Goal: Task Accomplishment & Management: Use online tool/utility

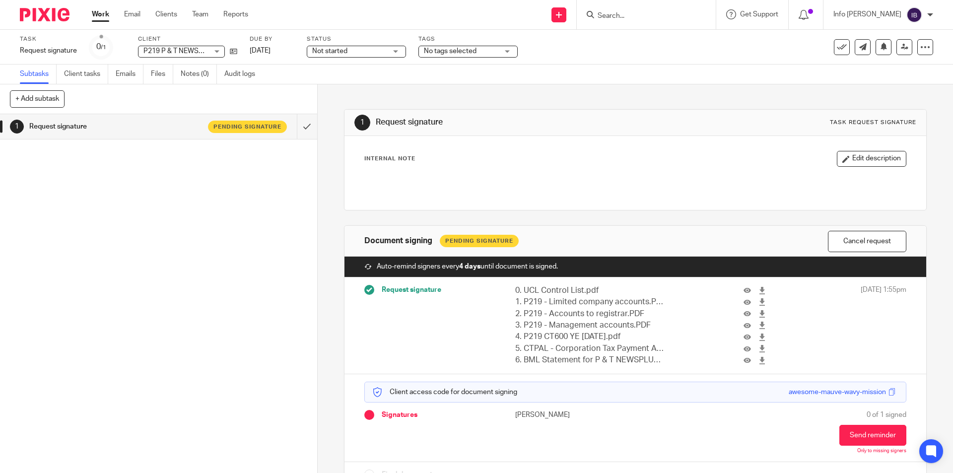
click at [629, 9] on form at bounding box center [650, 14] width 106 height 12
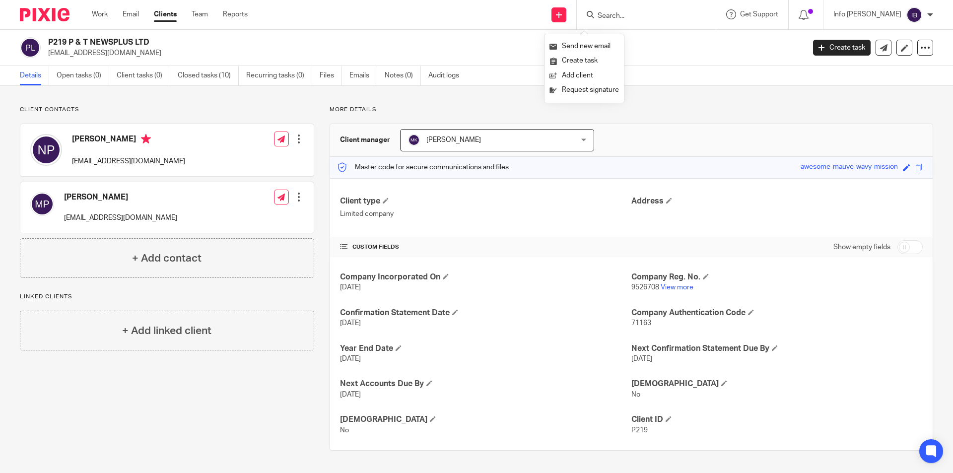
click at [643, 15] on input "Search" at bounding box center [641, 16] width 89 height 9
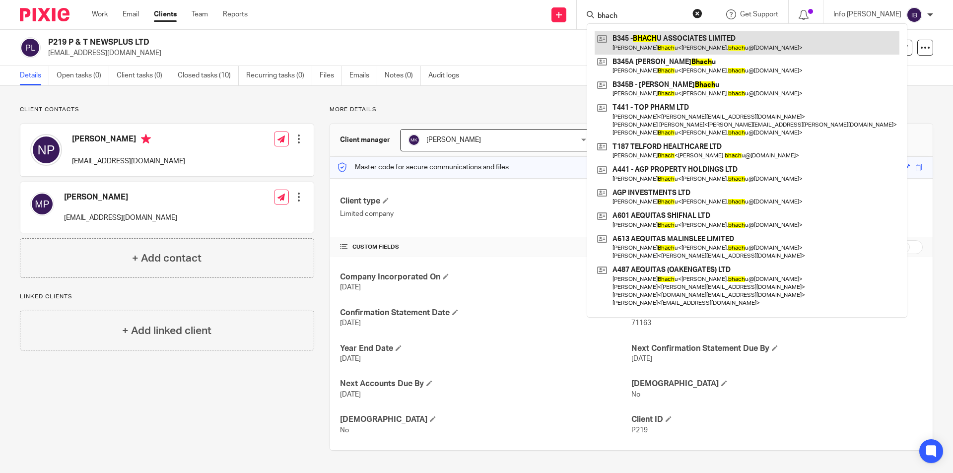
type input "bhach"
click at [653, 39] on link at bounding box center [747, 42] width 305 height 23
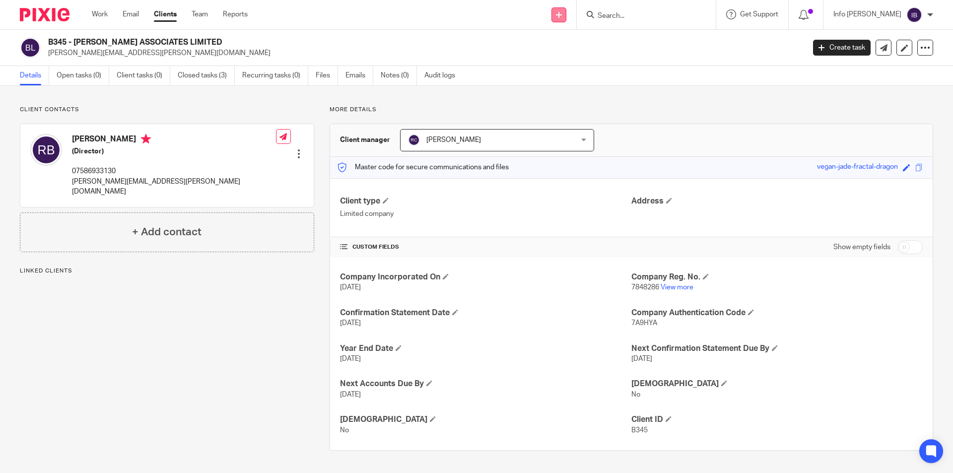
click at [567, 19] on link at bounding box center [559, 14] width 15 height 15
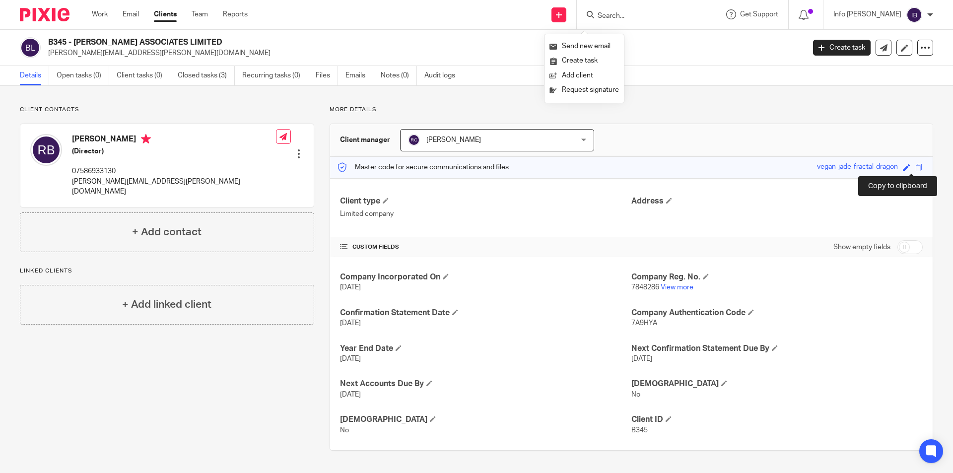
click at [916, 167] on span at bounding box center [919, 167] width 7 height 7
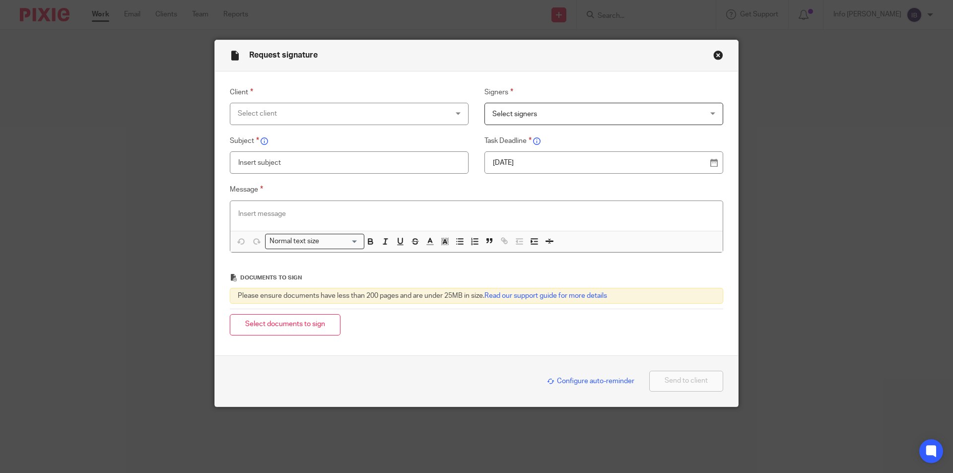
click at [326, 119] on div "Select client" at bounding box center [330, 113] width 185 height 21
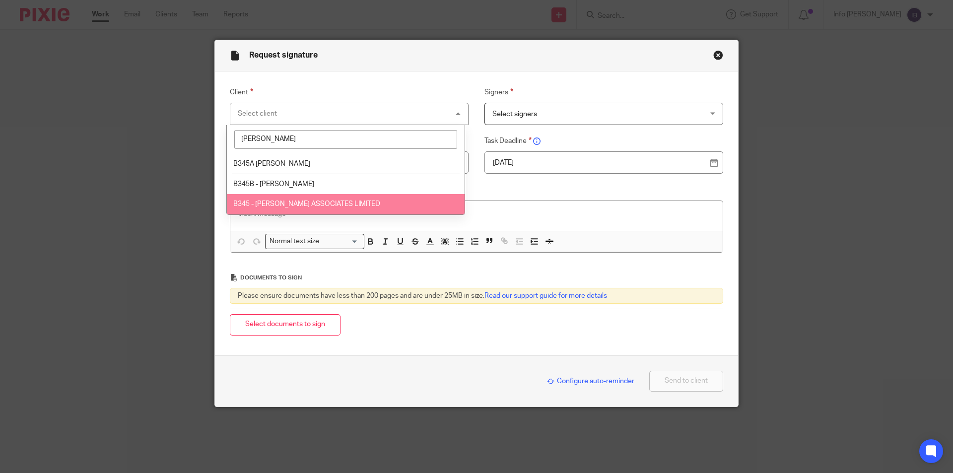
type input "[PERSON_NAME]"
click at [311, 207] on span "B345 - [PERSON_NAME] ASSOCIATES LIMITED" at bounding box center [306, 204] width 147 height 7
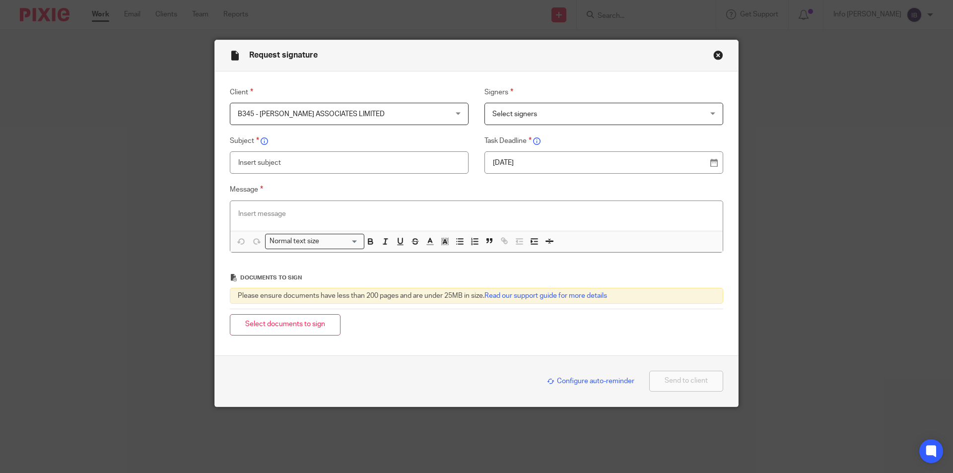
click at [539, 115] on span "Select signers" at bounding box center [585, 113] width 185 height 21
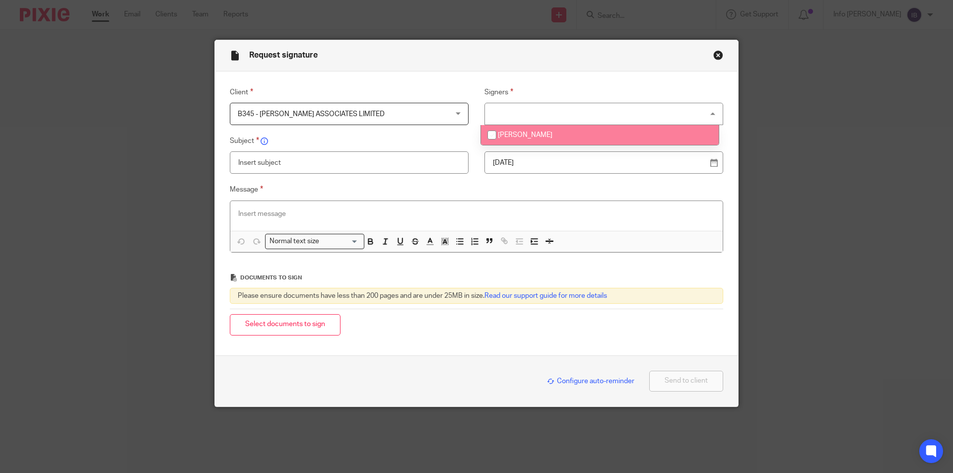
click at [521, 140] on li "[PERSON_NAME]" at bounding box center [600, 135] width 238 height 20
checkbox input "true"
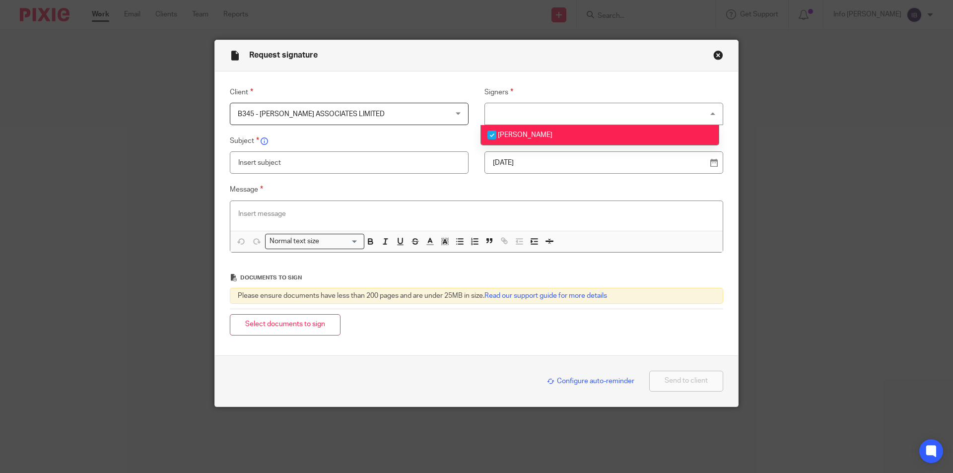
click at [359, 170] on input "text" at bounding box center [349, 162] width 239 height 22
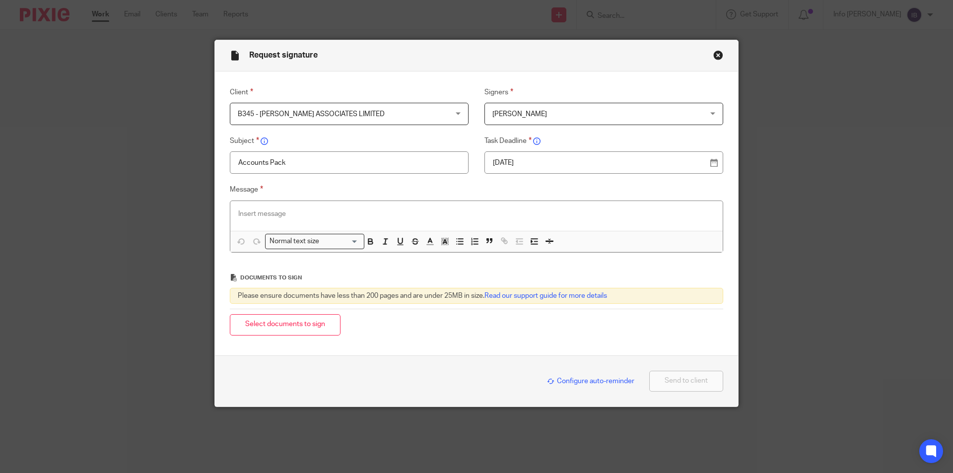
type input "Accounts Pack"
paste div
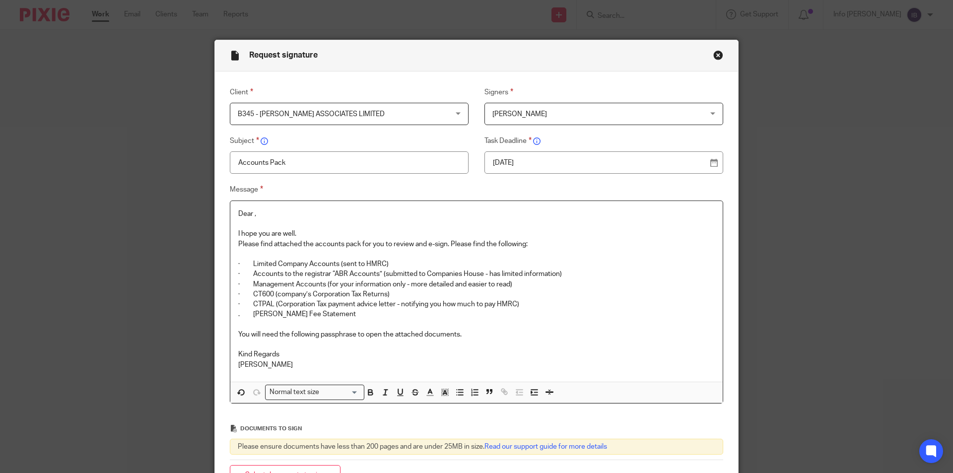
click at [251, 213] on p "Dear ," at bounding box center [476, 214] width 477 height 10
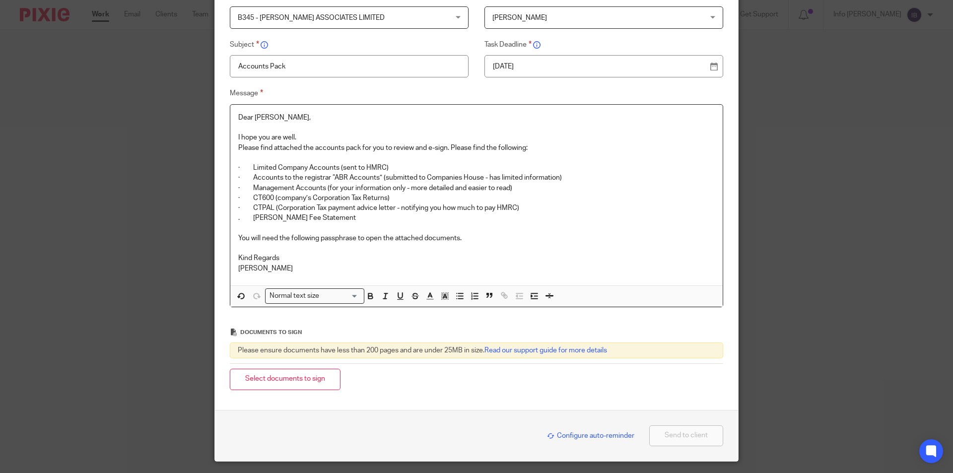
scroll to position [99, 0]
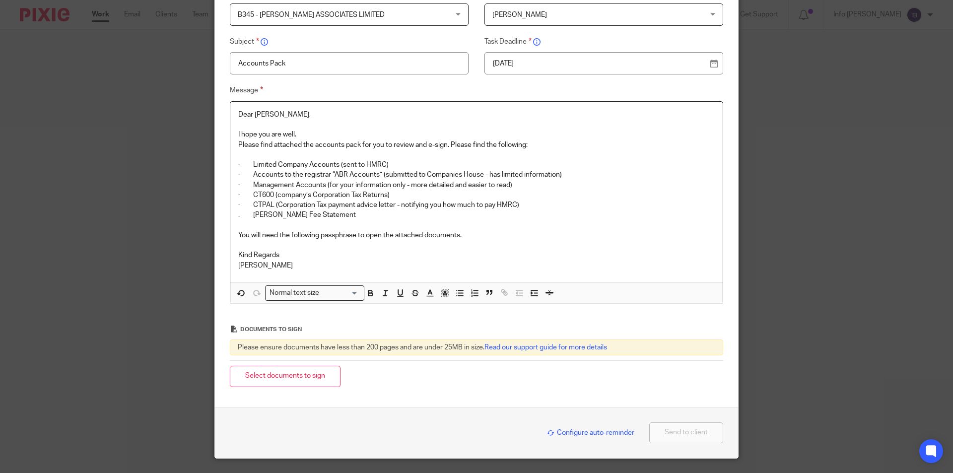
click at [468, 237] on p "You will need the following passphrase to open the attached documents." at bounding box center [476, 235] width 477 height 10
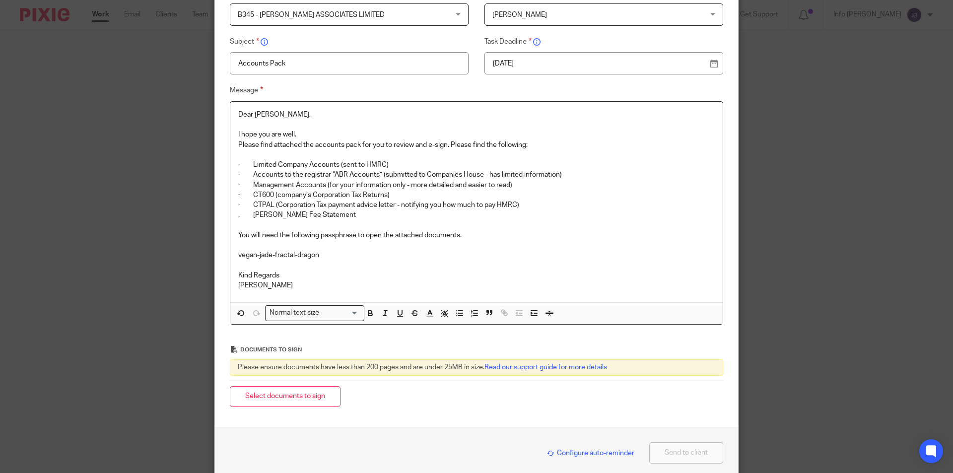
click at [589, 455] on span "Configure auto-reminder" at bounding box center [590, 453] width 87 height 7
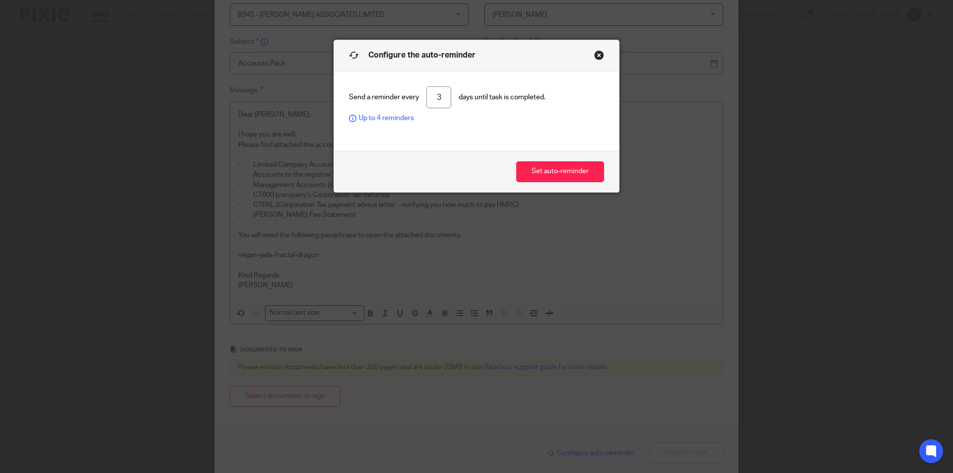
drag, startPoint x: 438, startPoint y: 94, endPoint x: 398, endPoint y: 94, distance: 40.2
click at [398, 94] on div "Send a reminder every 3 days until task is completed. Up to 4 reminders" at bounding box center [476, 104] width 255 height 37
type input "4"
click at [551, 168] on button "Set auto-reminder" at bounding box center [560, 171] width 88 height 21
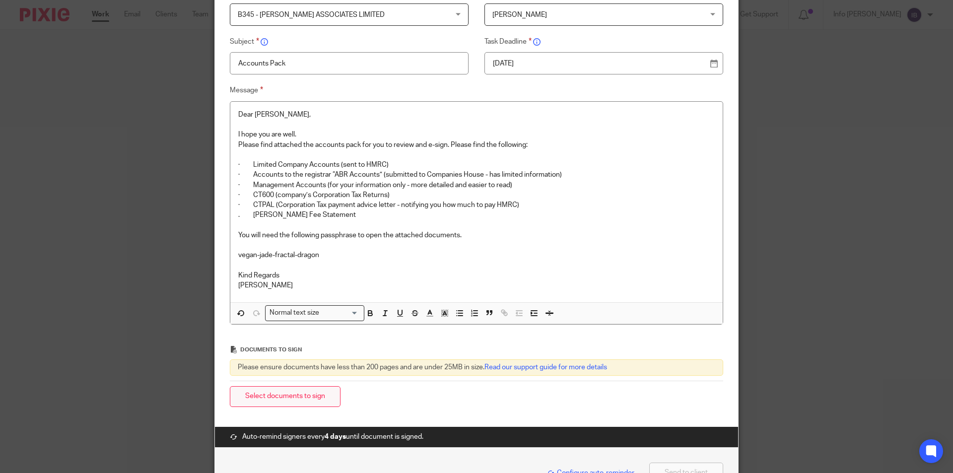
click at [306, 395] on button "Select documents to sign" at bounding box center [285, 396] width 111 height 21
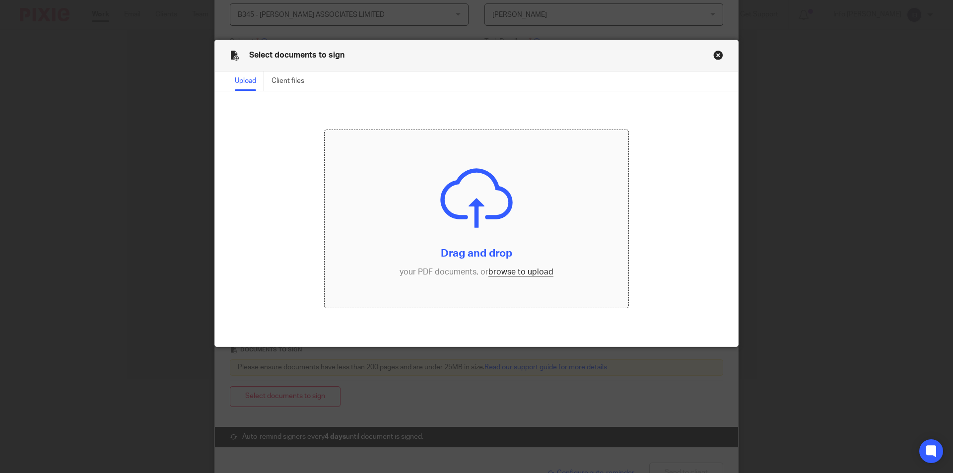
click at [446, 206] on input "file" at bounding box center [477, 219] width 304 height 178
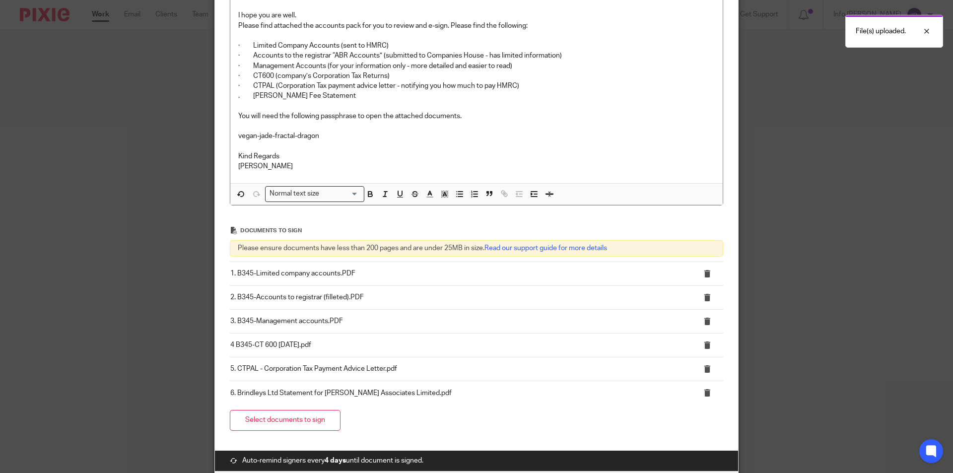
scroll to position [308, 0]
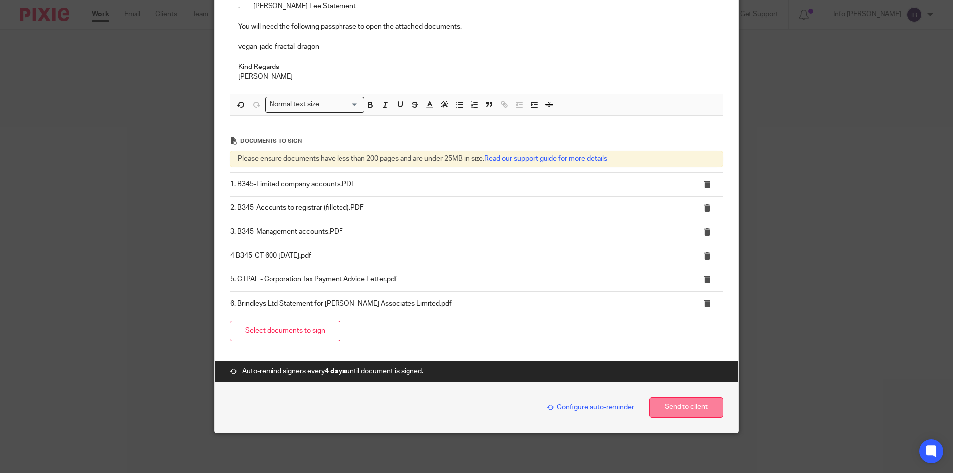
click at [690, 410] on button "Send to client" at bounding box center [686, 407] width 74 height 21
